Goal: Information Seeking & Learning: Find specific page/section

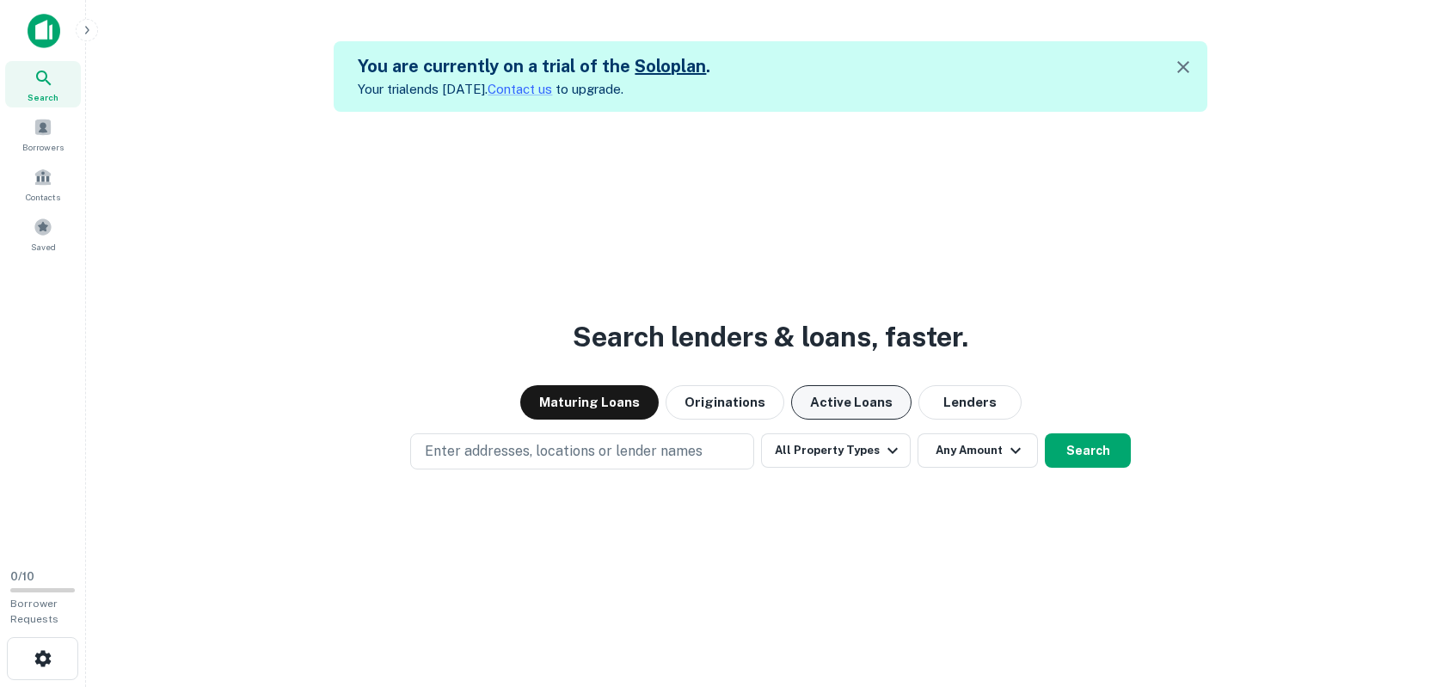
click at [870, 409] on button "Active Loans" at bounding box center [851, 402] width 120 height 34
click at [678, 470] on div "Search lenders & loans, faster. Maturing Loans Originations Active Loans Lender…" at bounding box center [771, 455] width 1342 height 687
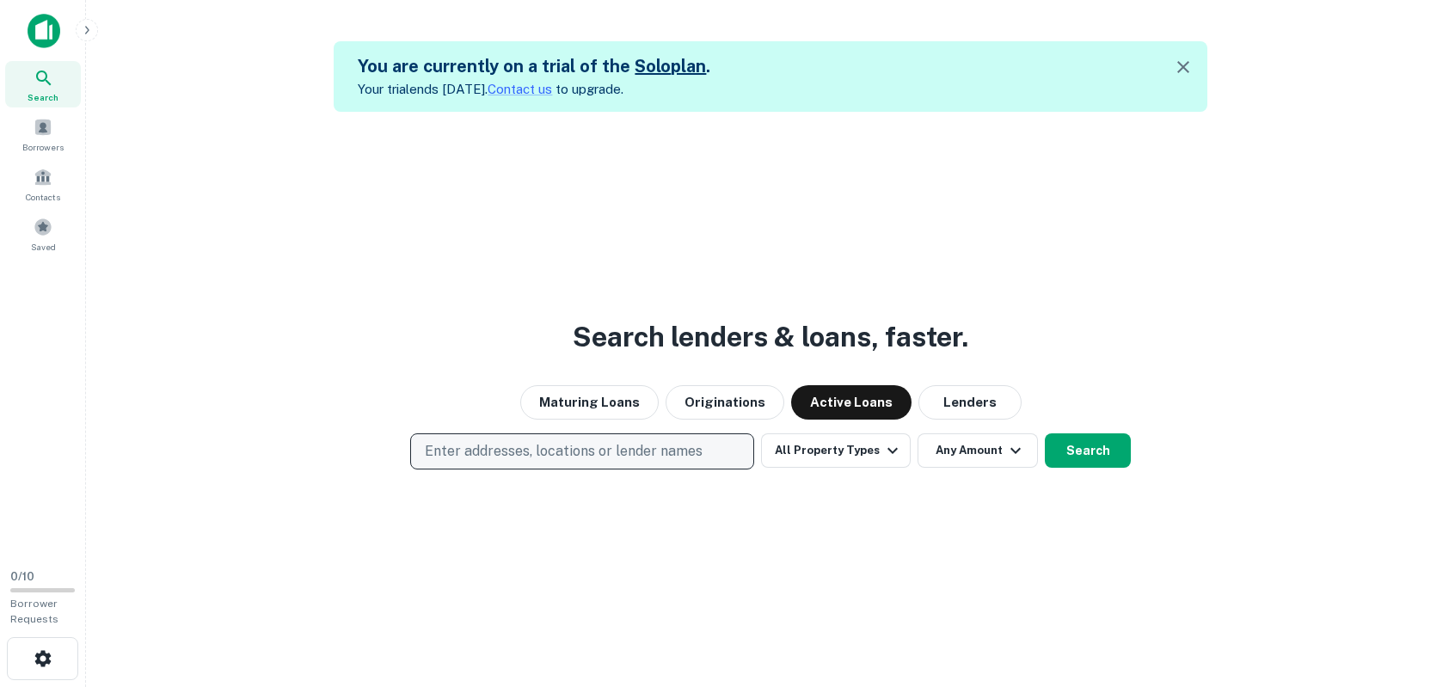
click at [671, 456] on p "Enter addresses, locations or lender names" at bounding box center [564, 451] width 278 height 21
type input "**********"
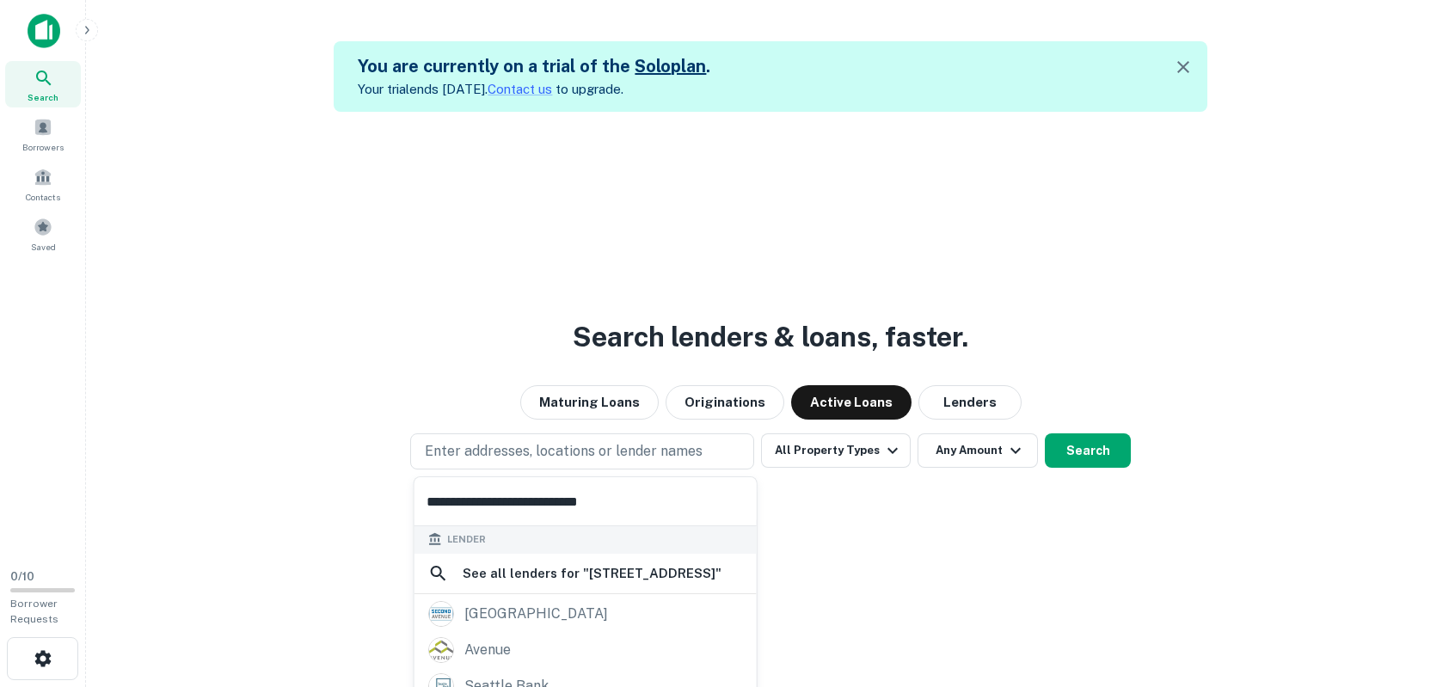
scroll to position [33, 0]
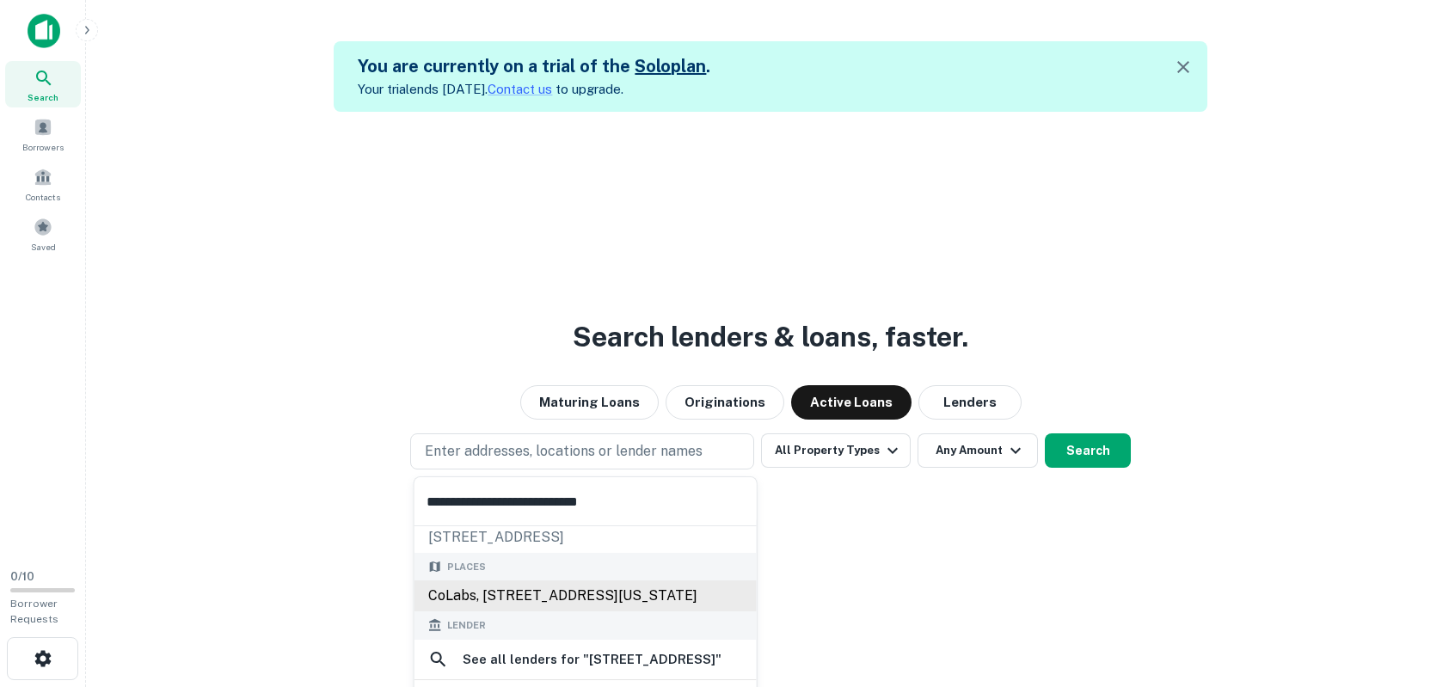
click at [668, 597] on div "CoLabs, [STREET_ADDRESS][US_STATE]" at bounding box center [586, 596] width 342 height 31
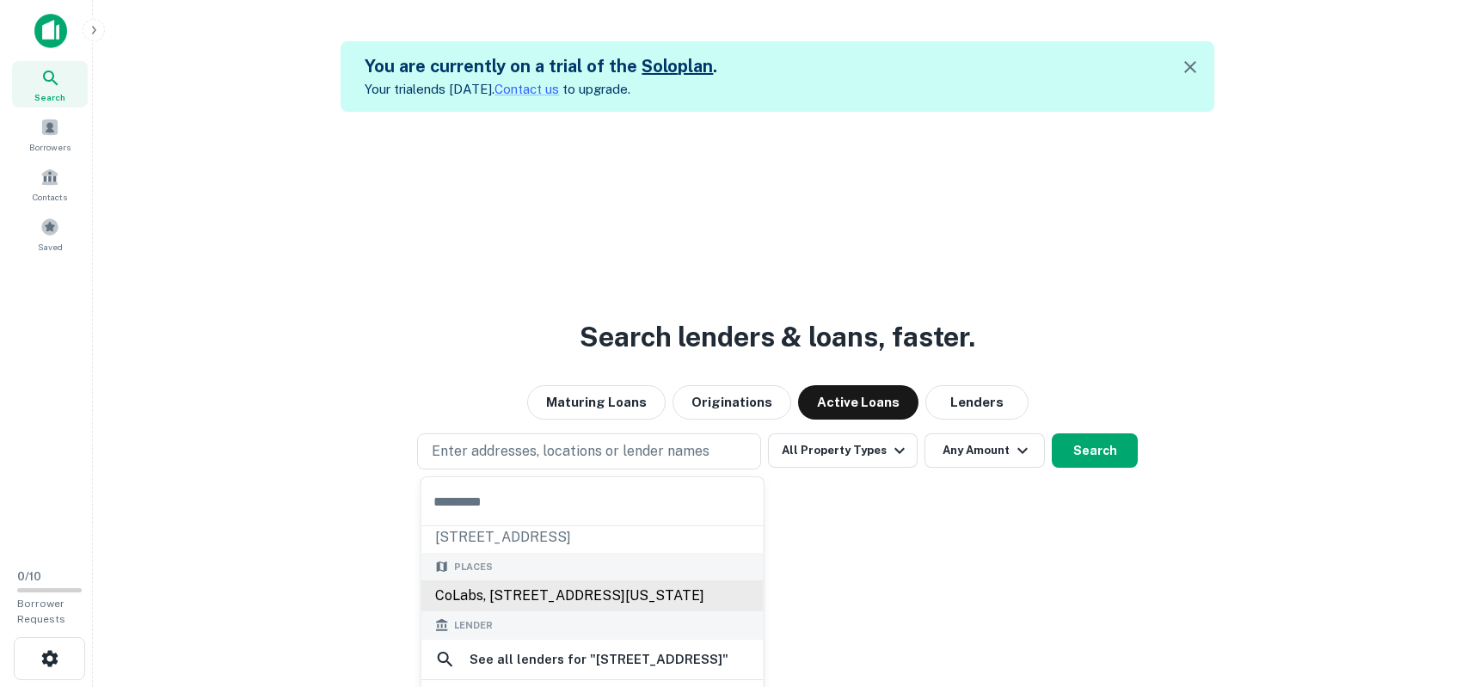
scroll to position [0, 0]
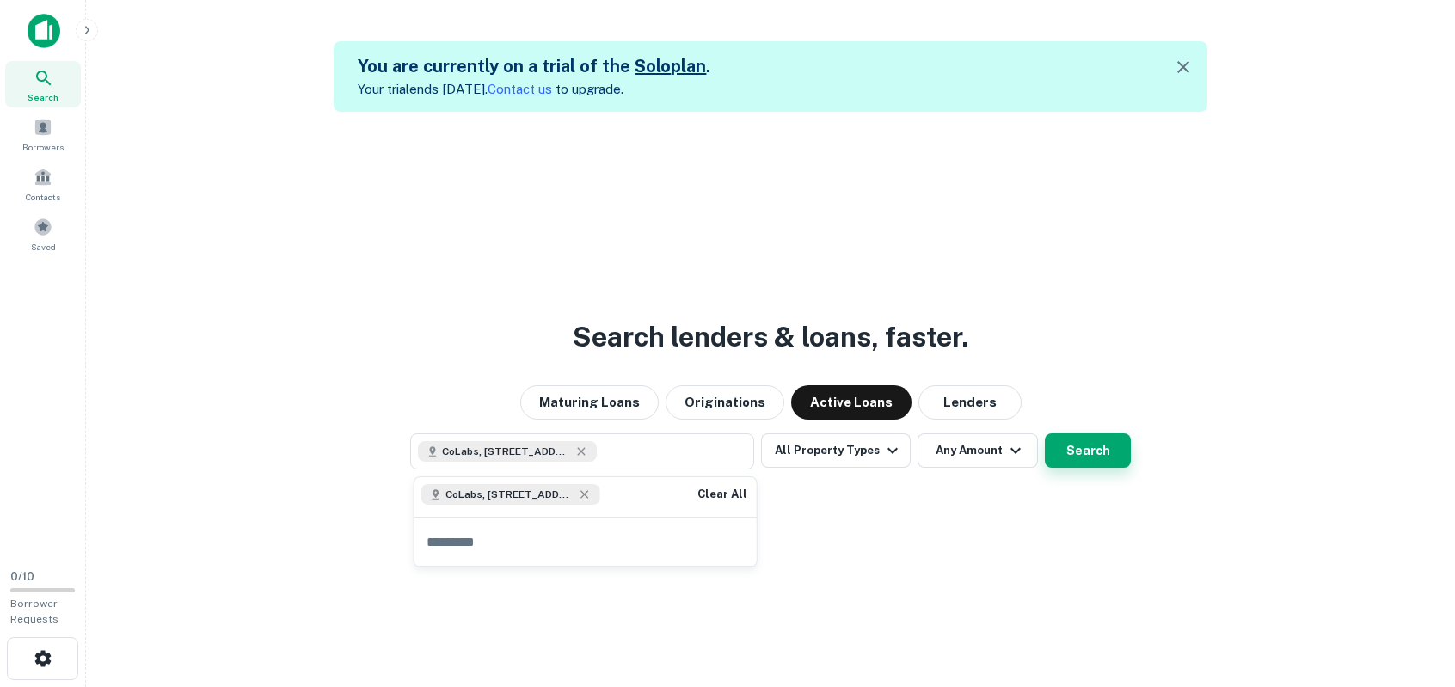
click at [1069, 454] on button "Search" at bounding box center [1088, 450] width 86 height 34
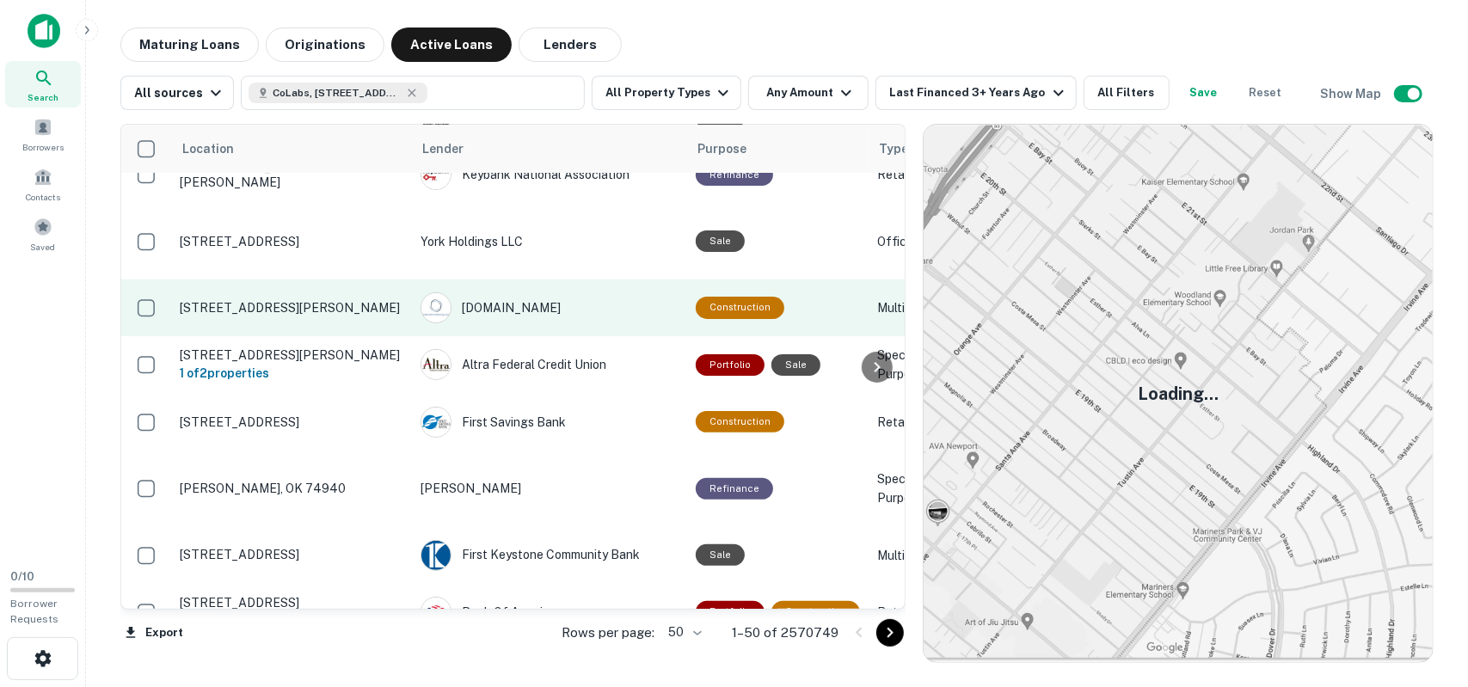
scroll to position [602, 0]
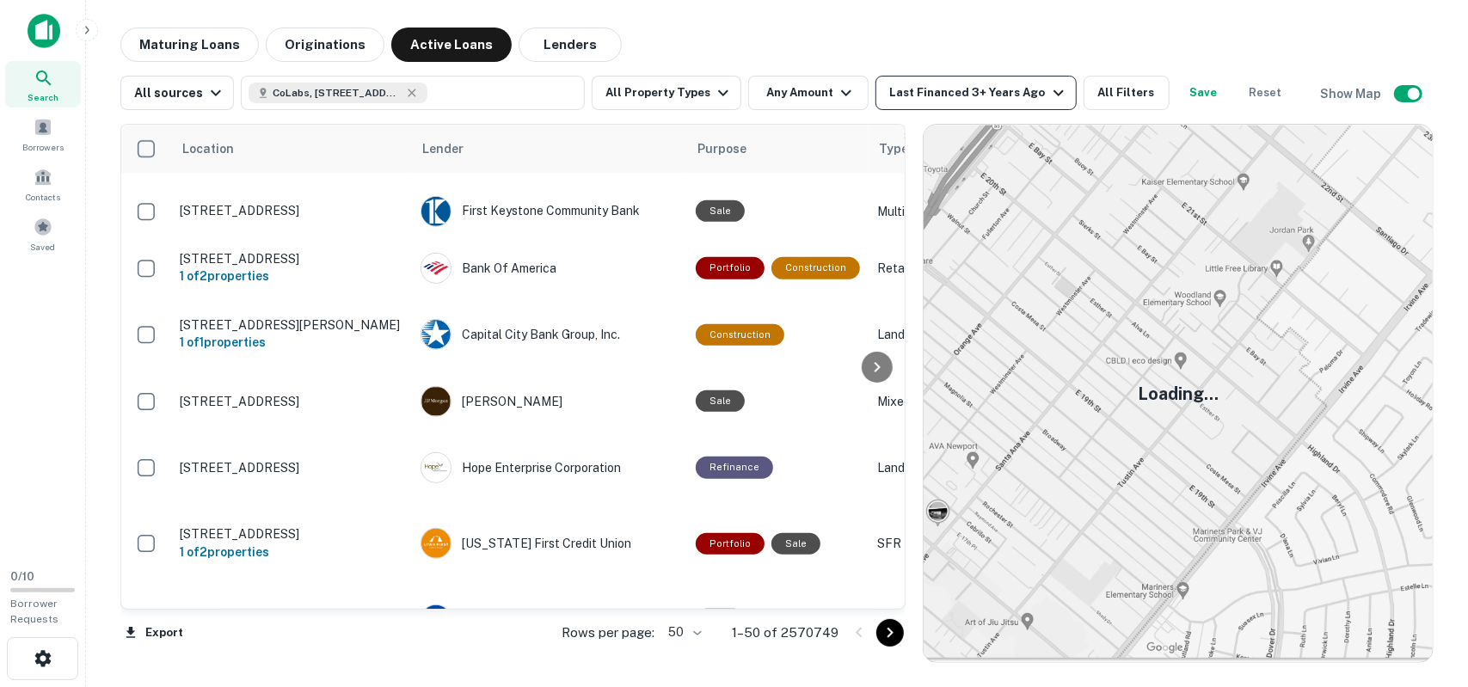
click at [1015, 99] on div "Last Financed 3+ Years Ago" at bounding box center [978, 93] width 179 height 21
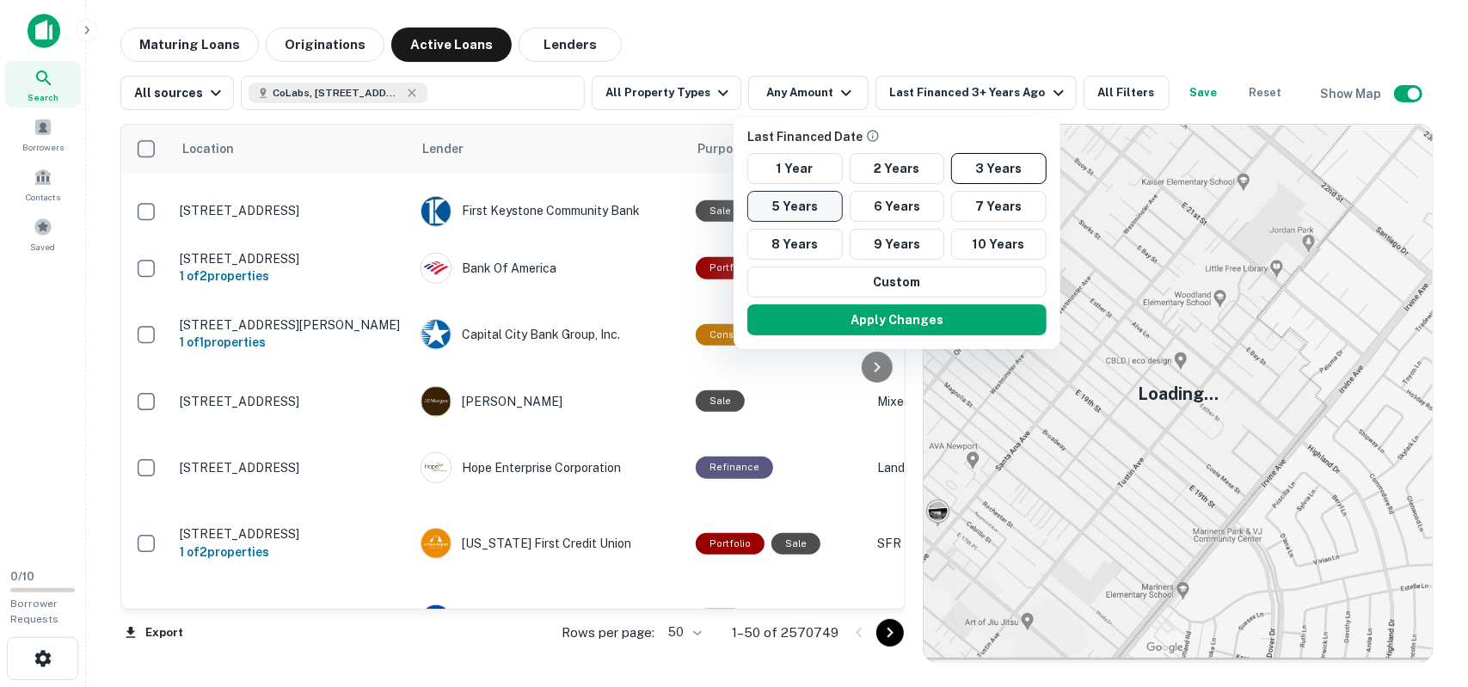
click at [802, 204] on button "5 Years" at bounding box center [794, 206] width 95 height 31
click at [922, 317] on button "Apply Changes" at bounding box center [897, 319] width 299 height 31
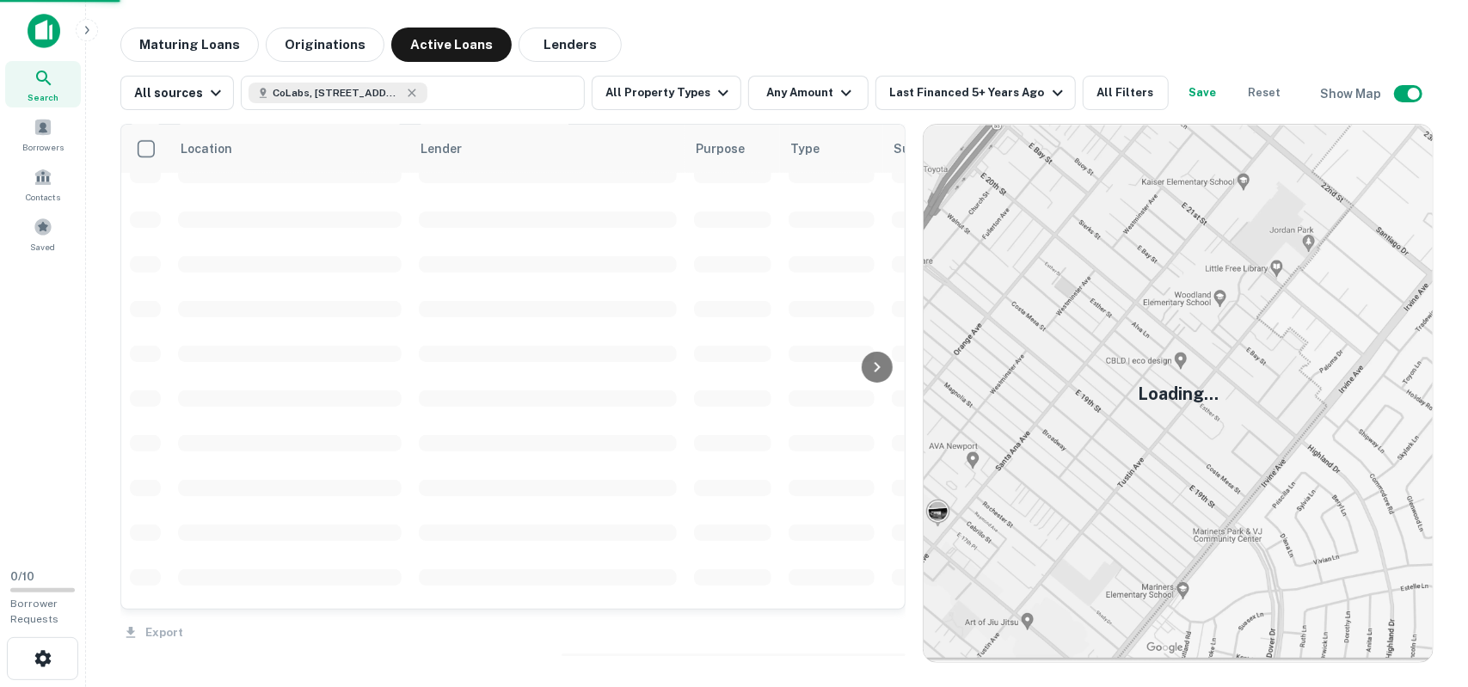
click at [447, 94] on div "Last Financed Date 1 Year 2 Years 3 Years 5 Years 6 Years 7 Years 8 Years 9 Yea…" at bounding box center [734, 343] width 1468 height 687
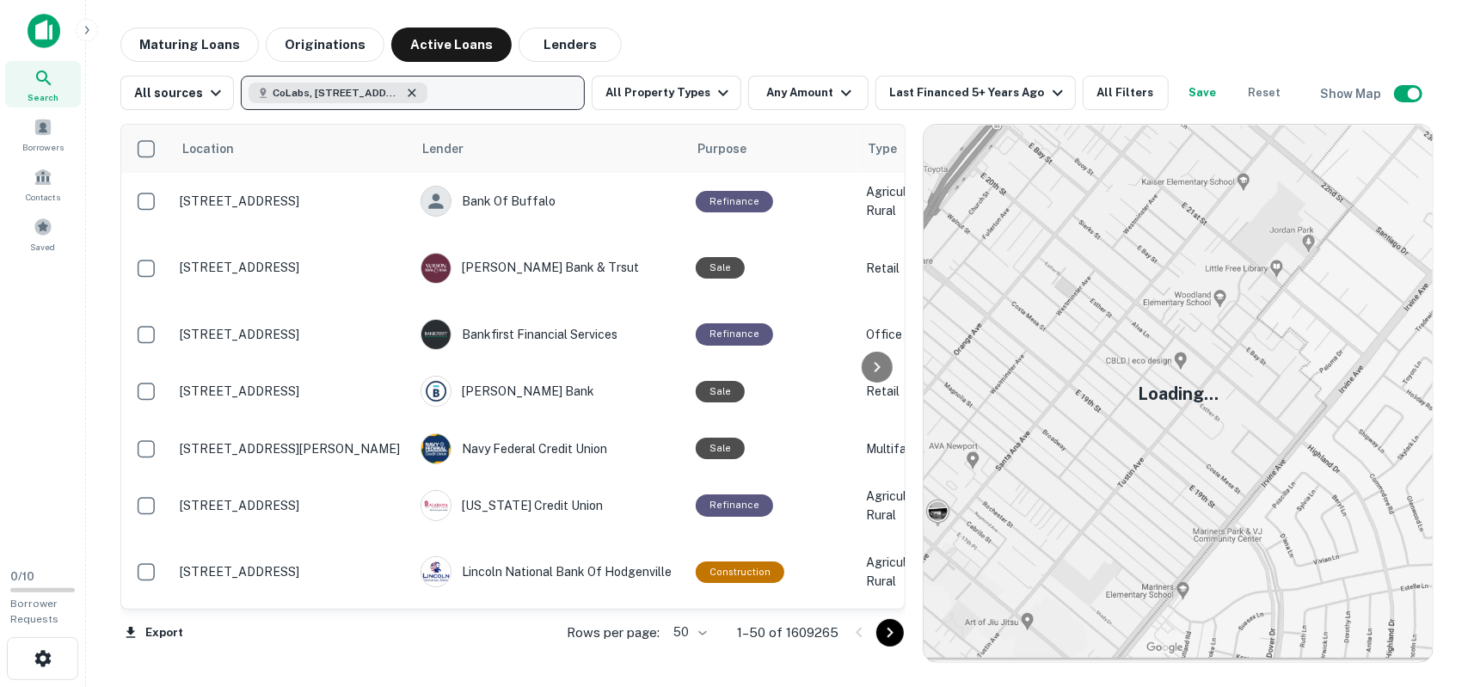
click at [408, 95] on icon "button" at bounding box center [412, 93] width 14 height 14
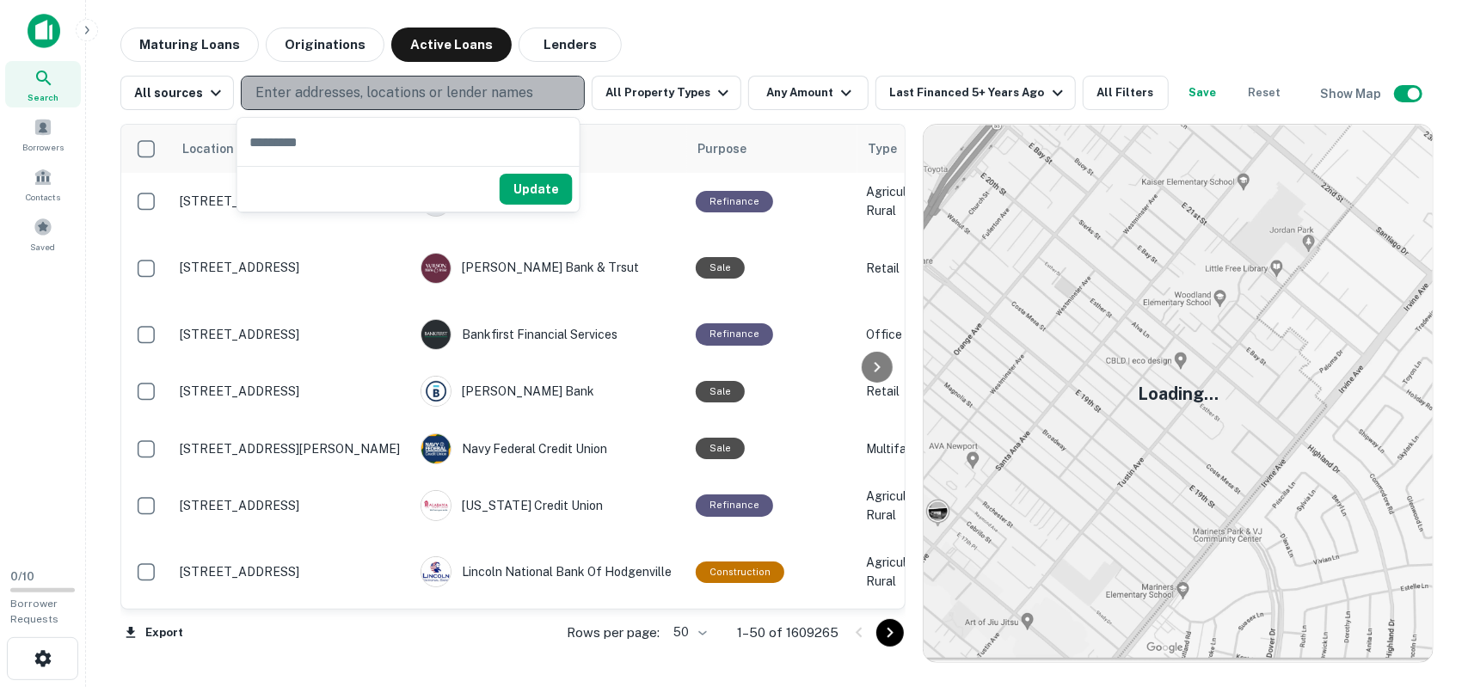
click at [401, 92] on p "Enter addresses, locations or lender names" at bounding box center [394, 93] width 278 height 21
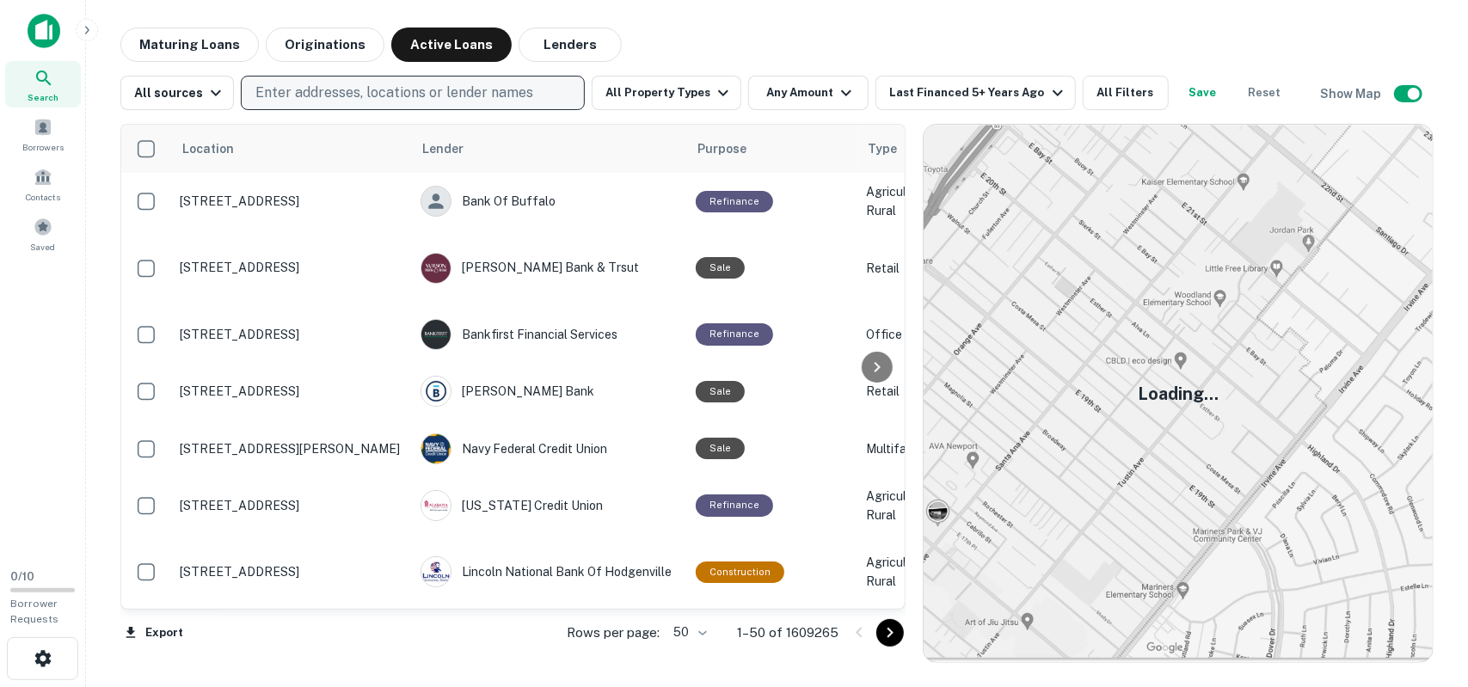
drag, startPoint x: 365, startPoint y: 58, endPoint x: 365, endPoint y: 104, distance: 45.6
click at [365, 63] on div "Maturing Loans Originations Active Loans Lenders All sources Enter addresses, l…" at bounding box center [776, 346] width 1313 height 636
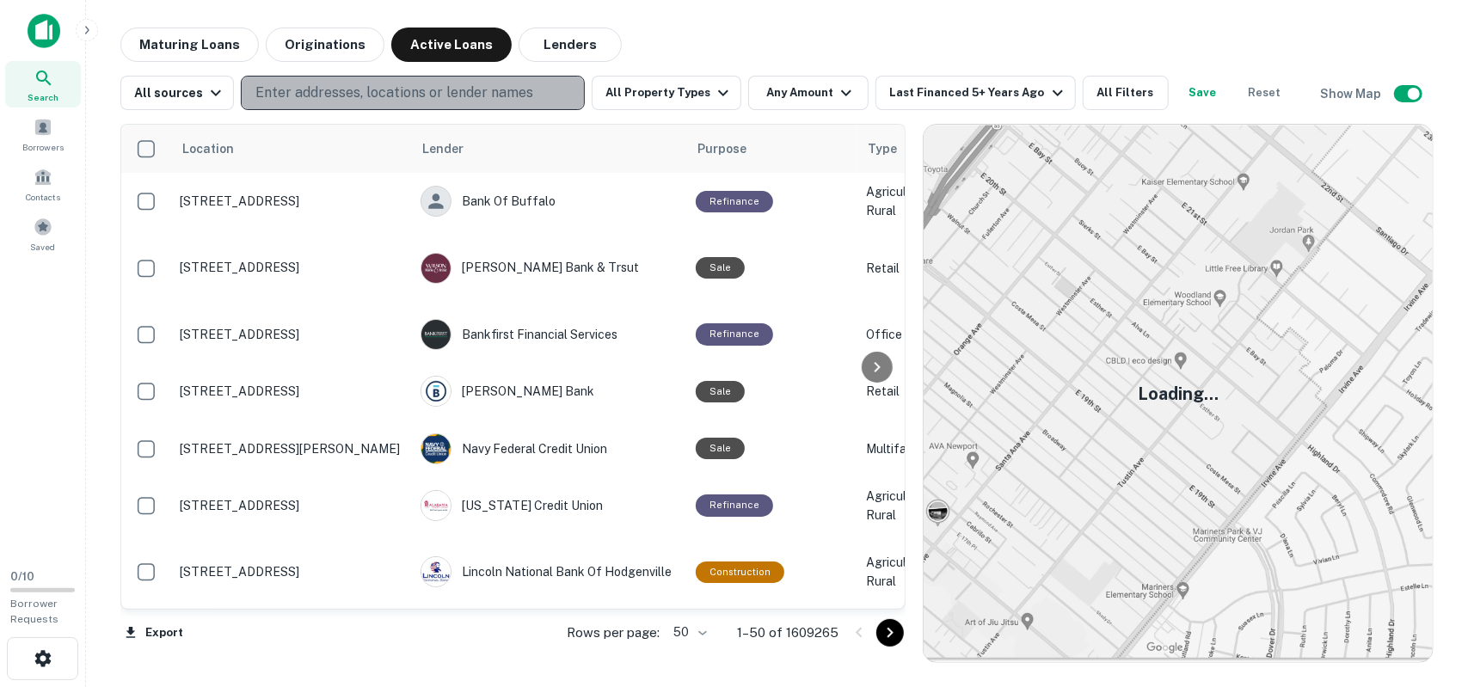
click at [364, 100] on p "Enter addresses, locations or lender names" at bounding box center [394, 93] width 278 height 21
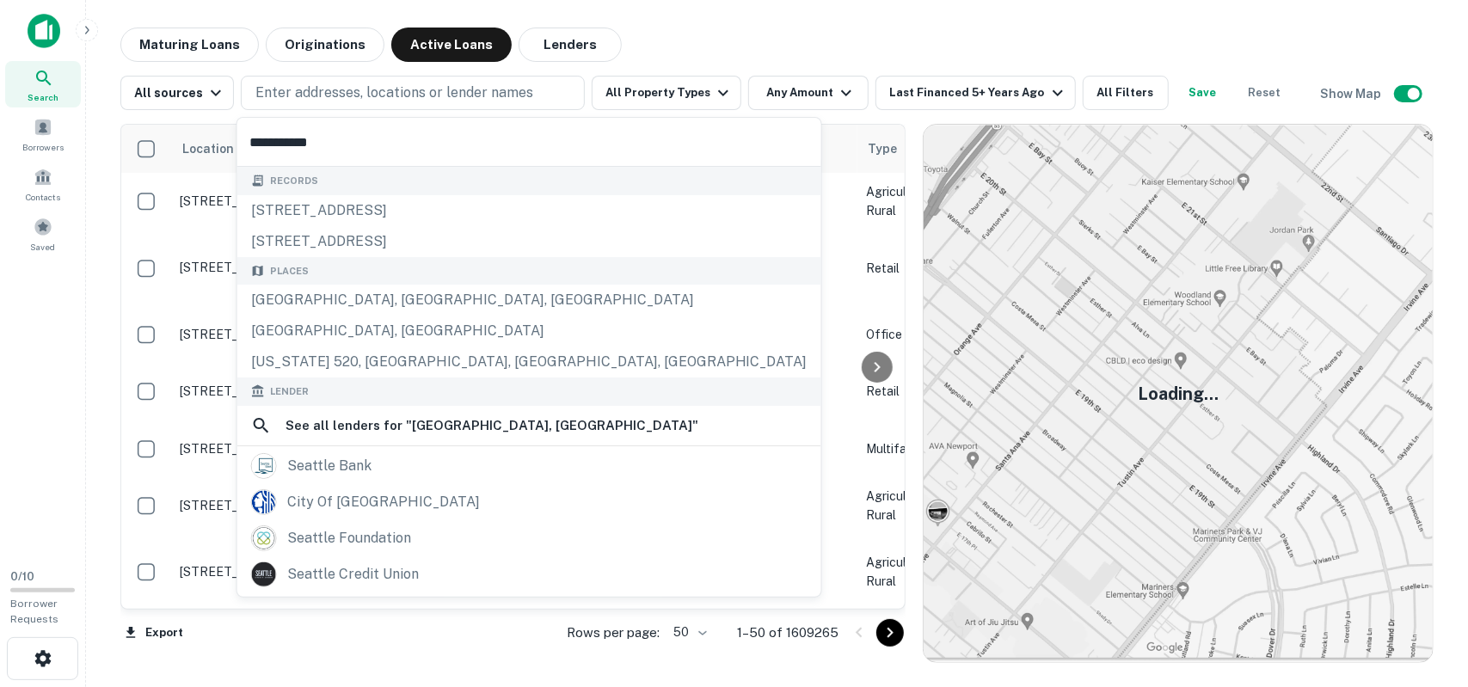
click at [359, 142] on input "**********" at bounding box center [529, 142] width 584 height 48
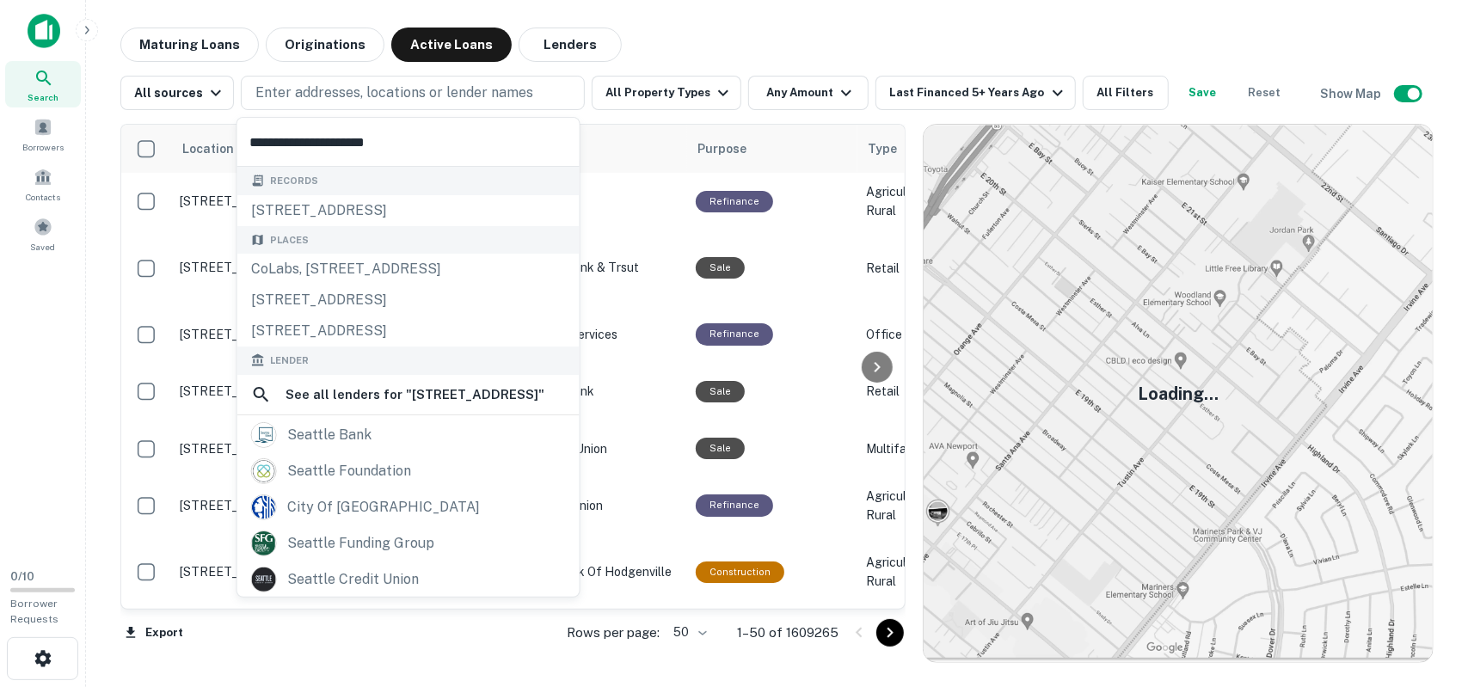
click at [329, 138] on input "**********" at bounding box center [408, 142] width 342 height 48
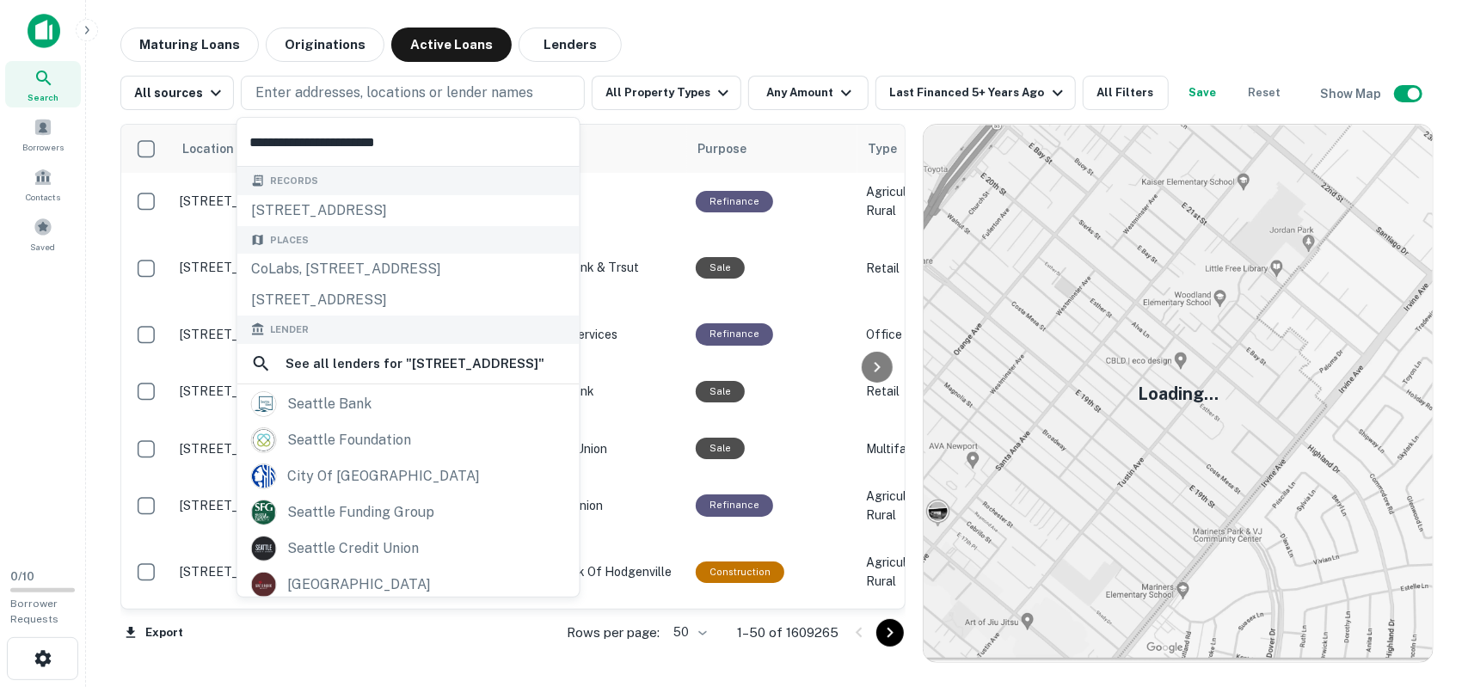
click at [483, 138] on input "**********" at bounding box center [408, 142] width 342 height 48
type input "**********"
click at [306, 99] on p "Enter addresses, locations or lender names" at bounding box center [394, 93] width 278 height 21
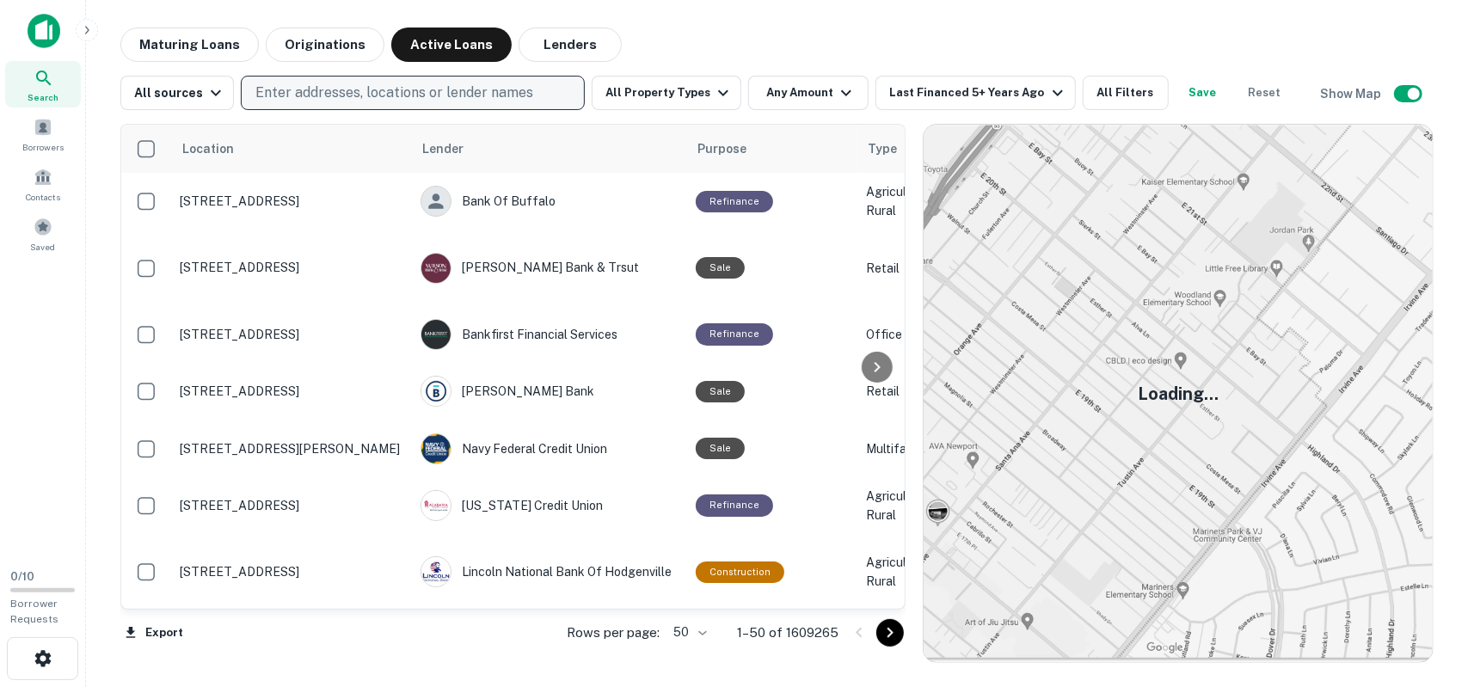
click at [327, 98] on p "Enter addresses, locations or lender names" at bounding box center [394, 93] width 278 height 21
type input "**********"
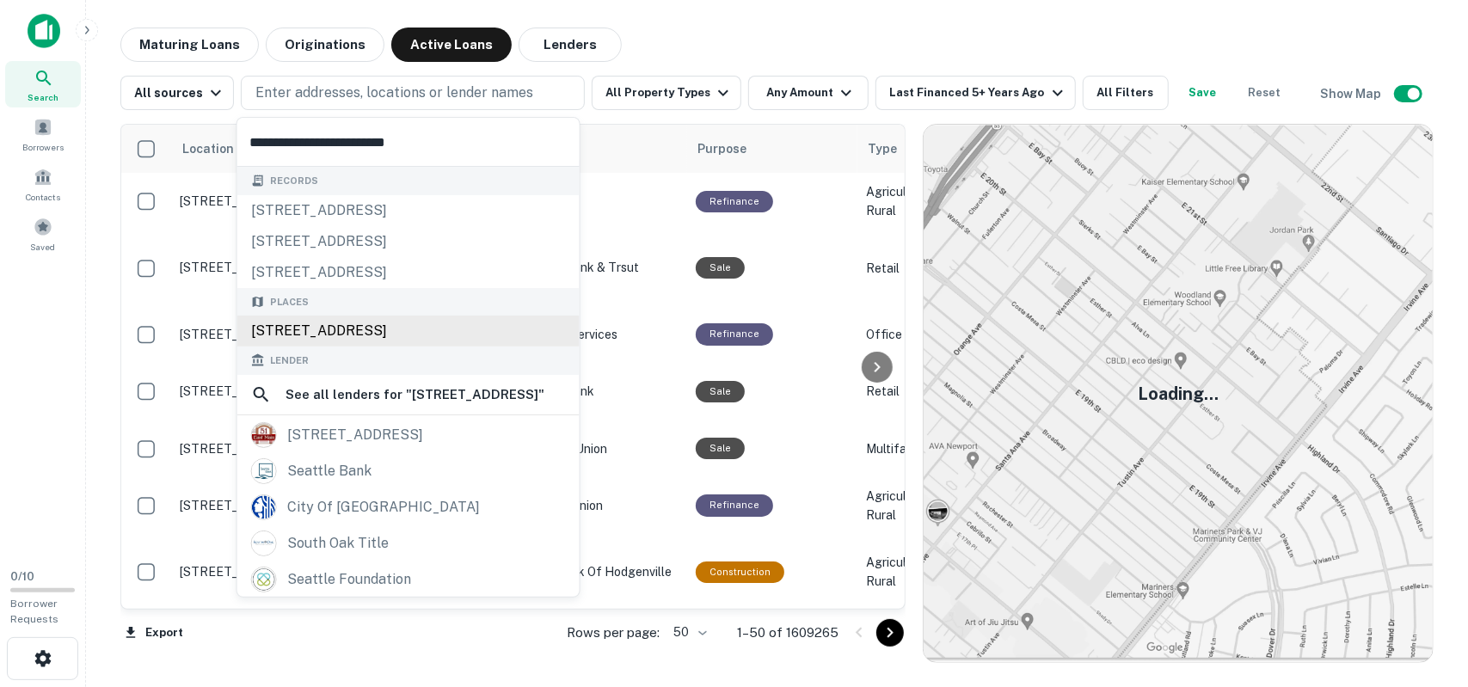
click at [447, 332] on div "[STREET_ADDRESS]" at bounding box center [408, 331] width 342 height 31
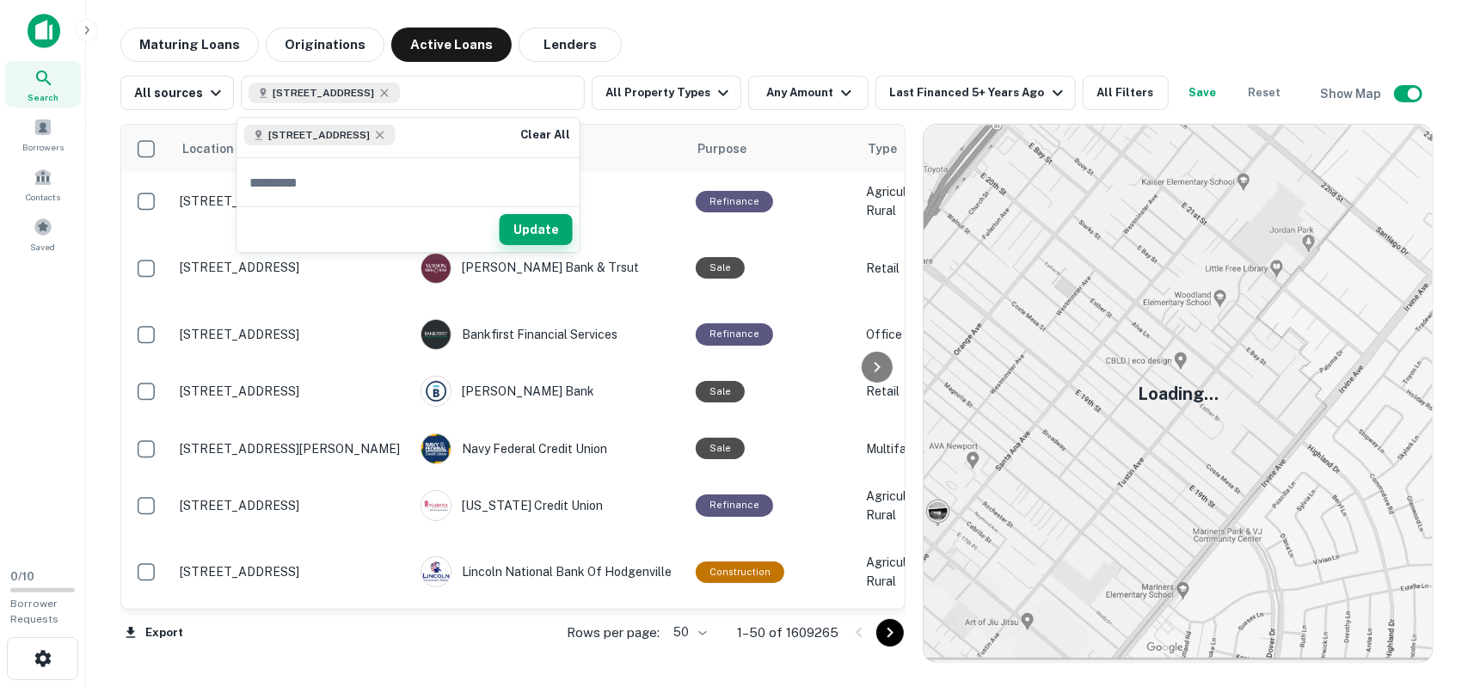
click at [548, 233] on button "Update" at bounding box center [536, 229] width 73 height 31
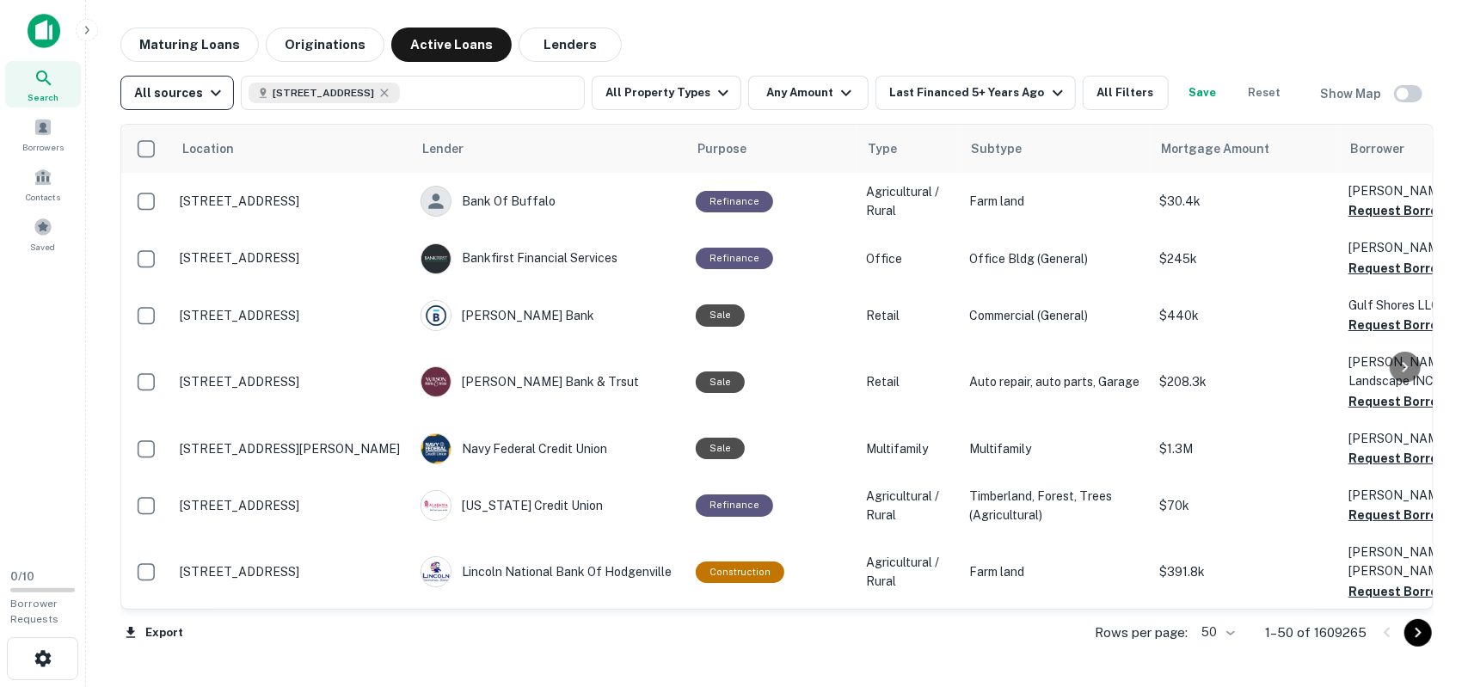
click at [215, 98] on icon "button" at bounding box center [216, 93] width 21 height 21
click at [834, 22] on div at bounding box center [734, 343] width 1468 height 687
click at [1141, 99] on button "All Filters" at bounding box center [1126, 93] width 86 height 34
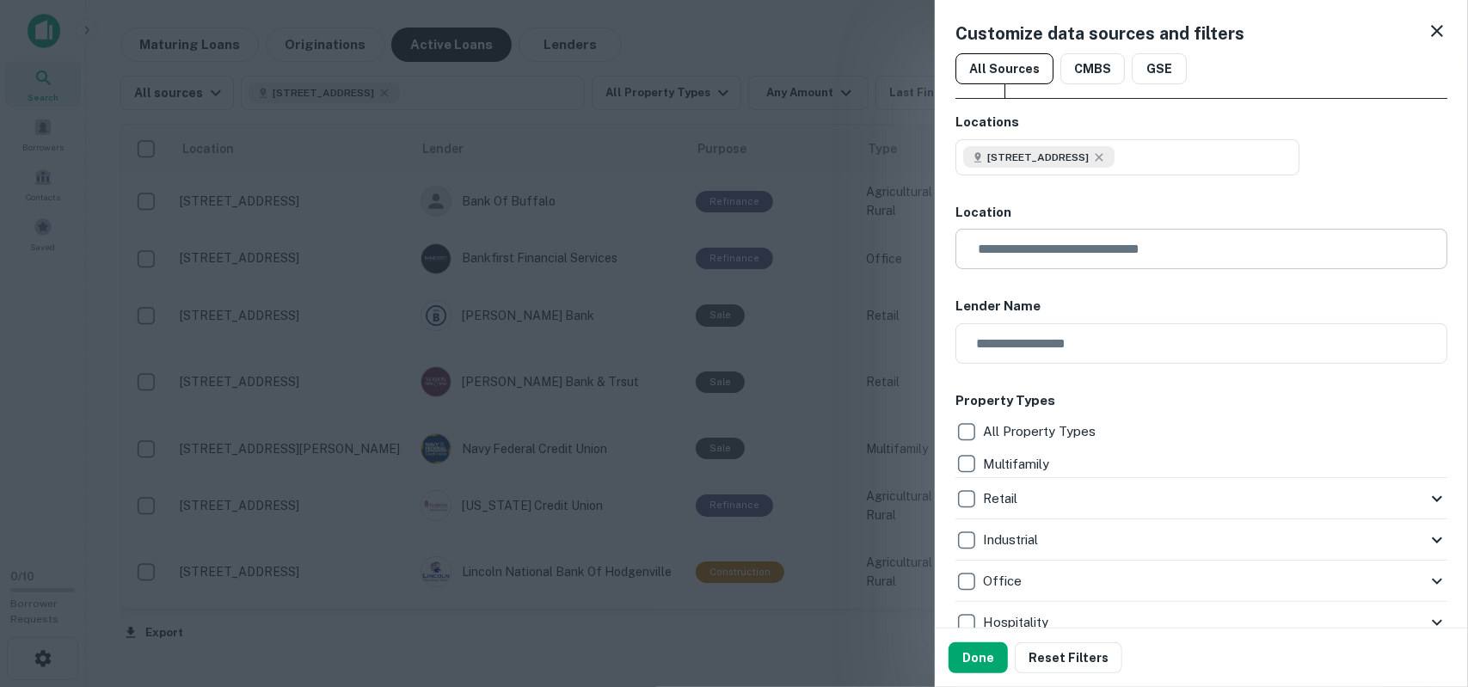
click at [1054, 244] on input "text" at bounding box center [1208, 249] width 480 height 40
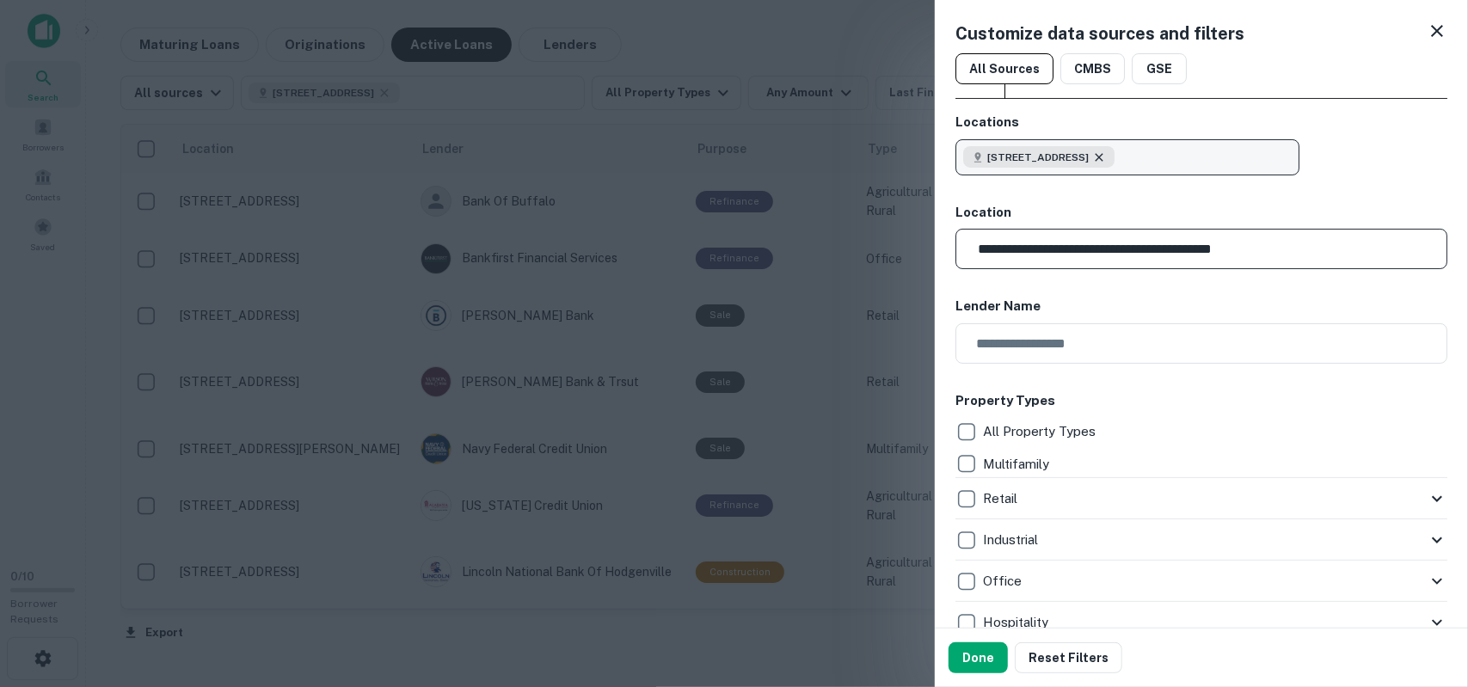
type input "**********"
click at [1103, 155] on icon "button" at bounding box center [1099, 157] width 8 height 8
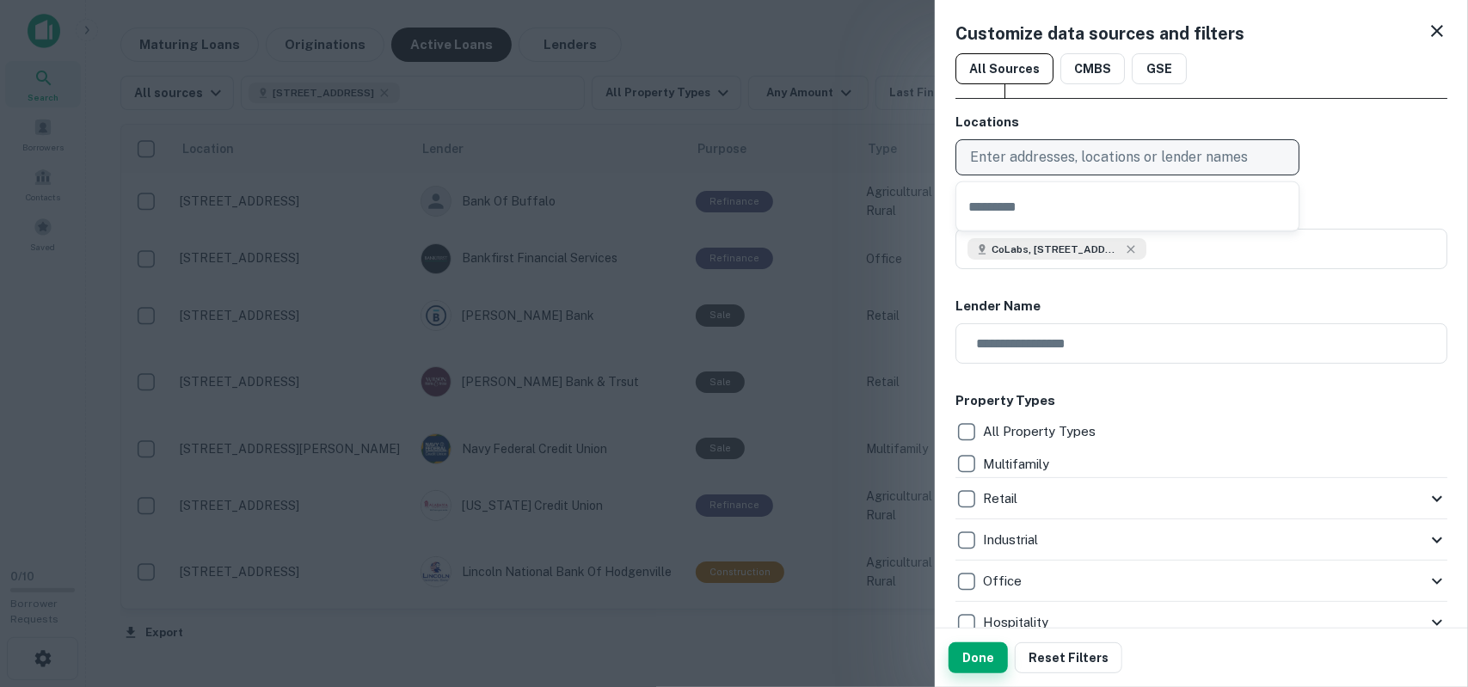
click at [980, 659] on button "Done" at bounding box center [978, 657] width 59 height 31
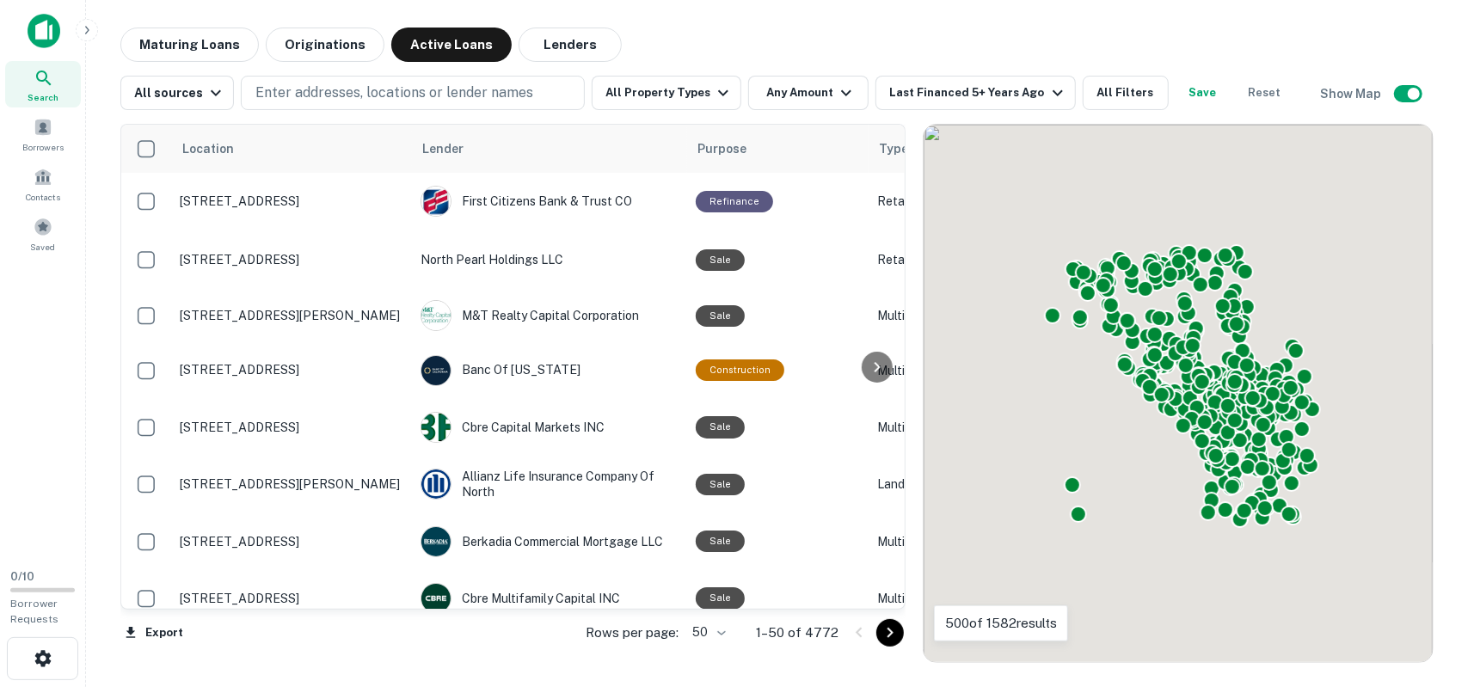
scroll to position [409, 0]
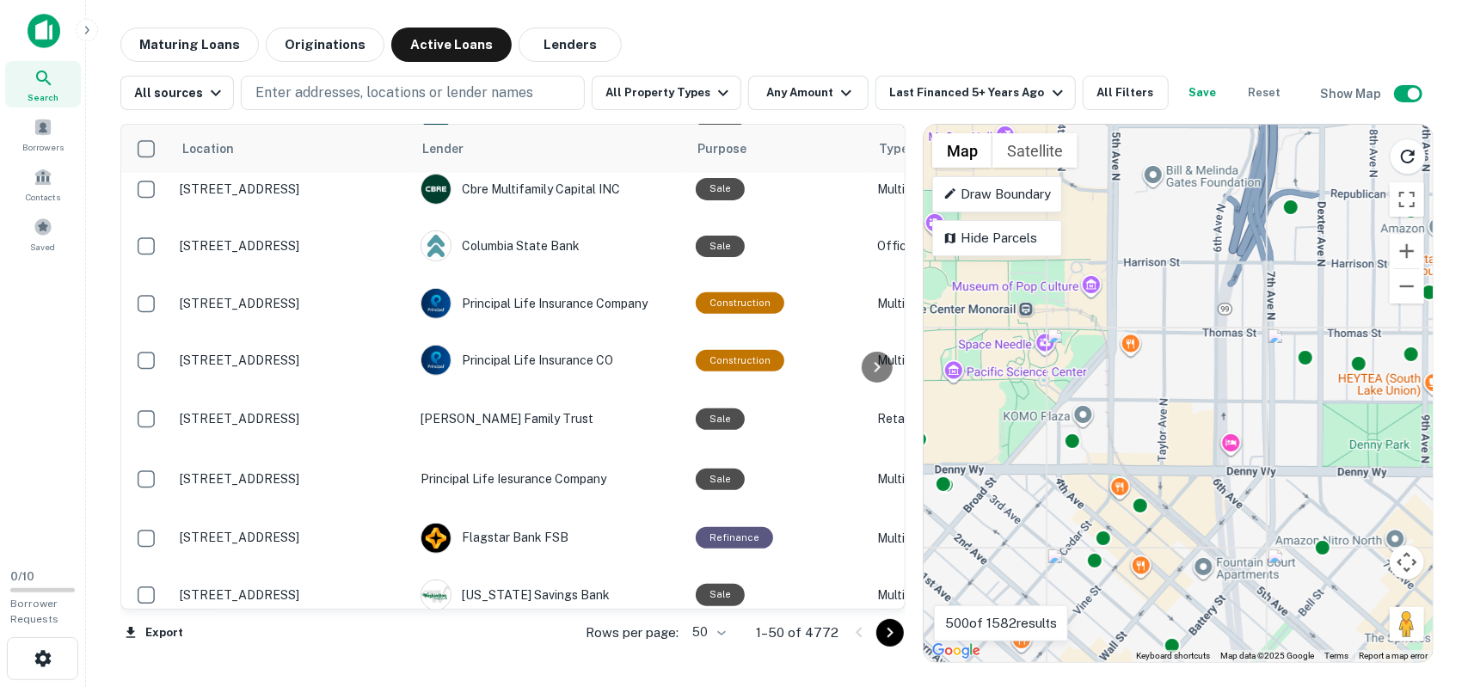
click at [1020, 240] on p "Hide Parcels" at bounding box center [997, 238] width 108 height 21
click at [1020, 240] on p "Show Parcels" at bounding box center [997, 238] width 108 height 21
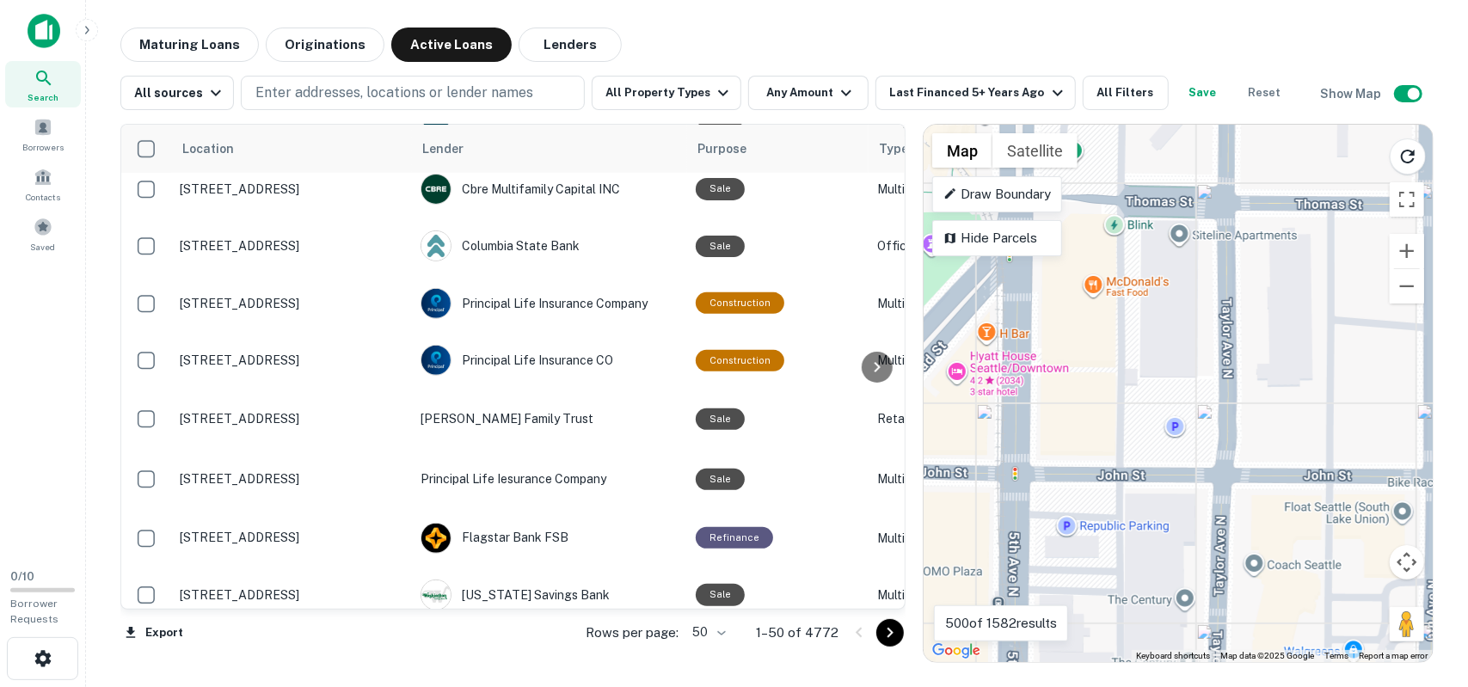
click at [1097, 323] on div "To activate drag with keyboard, press Alt + Enter. Once in keyboard drag state,…" at bounding box center [1178, 394] width 509 height 538
click at [1085, 345] on div "To activate drag with keyboard, press Alt + Enter. Once in keyboard drag state,…" at bounding box center [1178, 394] width 509 height 538
click at [1103, 446] on div "To activate drag with keyboard, press Alt + Enter. Once in keyboard drag state,…" at bounding box center [1178, 394] width 509 height 538
click at [1094, 410] on div "To activate drag with keyboard, press Alt + Enter. Once in keyboard drag state,…" at bounding box center [1178, 394] width 509 height 538
